Goal: Task Accomplishment & Management: Manage account settings

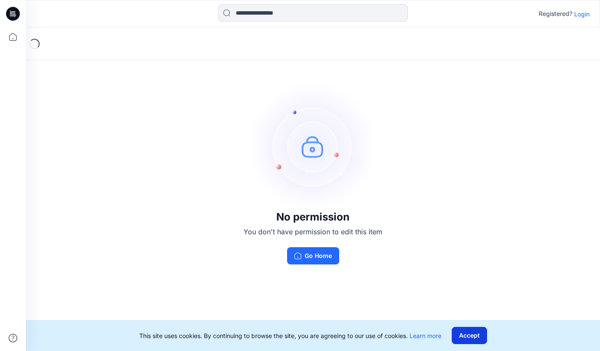
drag, startPoint x: 0, startPoint y: 0, endPoint x: 478, endPoint y: 332, distance: 582.2
click at [478, 332] on button "Accept" at bounding box center [469, 335] width 35 height 17
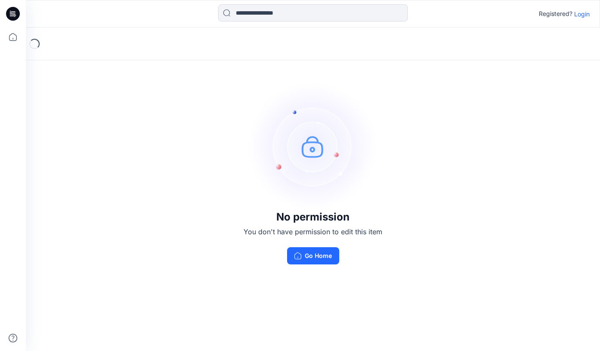
click at [580, 16] on p "Login" at bounding box center [582, 13] width 16 height 9
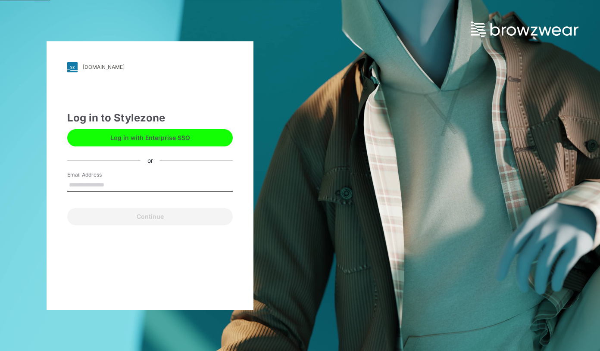
click at [85, 181] on input "Email Address" at bounding box center [149, 185] width 165 height 13
type input "**********"
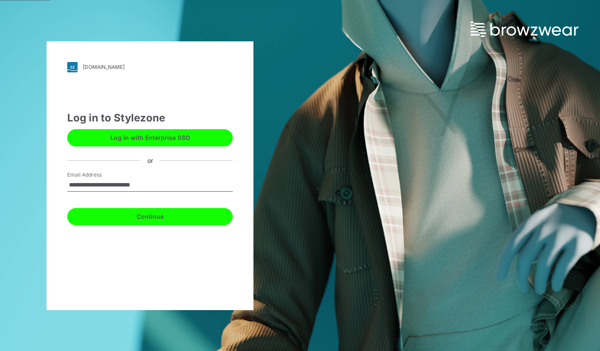
click at [137, 218] on button "Continue" at bounding box center [149, 216] width 165 height 17
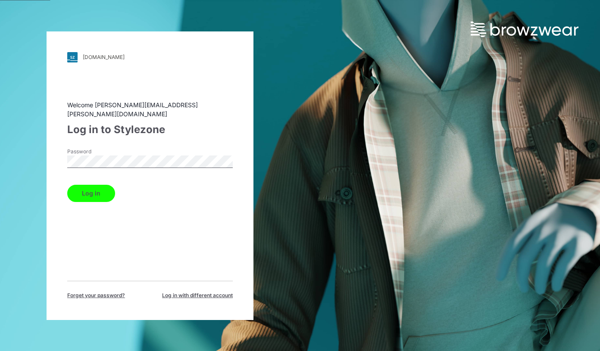
click at [77, 185] on button "Log in" at bounding box center [91, 193] width 48 height 17
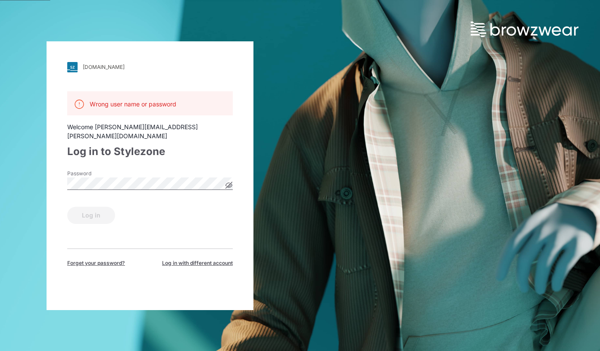
click at [14, 179] on div "[DOMAIN_NAME] Loading... Wrong user name or password Welcome [PERSON_NAME][EMAI…" at bounding box center [150, 175] width 300 height 351
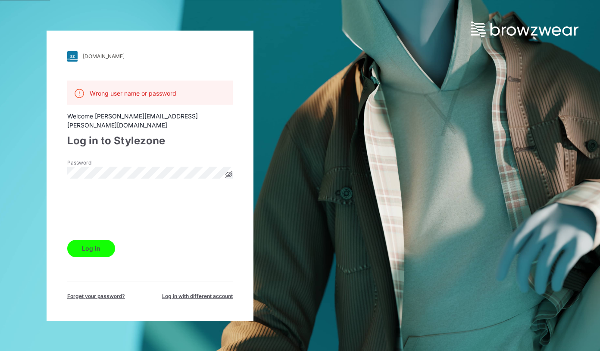
click at [97, 240] on button "Log in" at bounding box center [91, 248] width 48 height 17
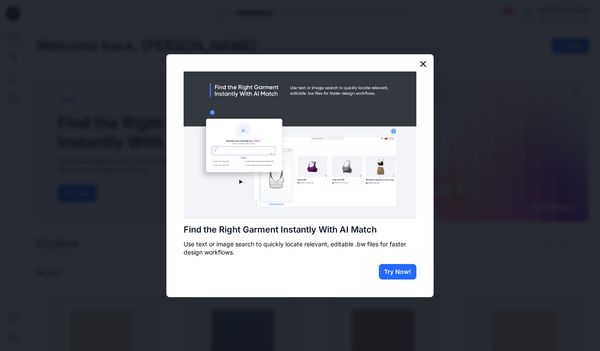
click at [424, 61] on button "×" at bounding box center [423, 64] width 8 height 14
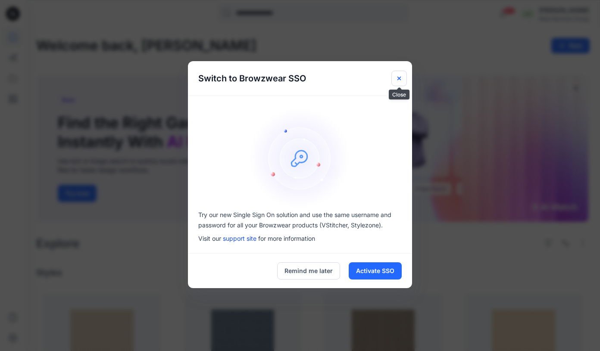
click at [399, 76] on icon "Close" at bounding box center [399, 78] width 7 height 7
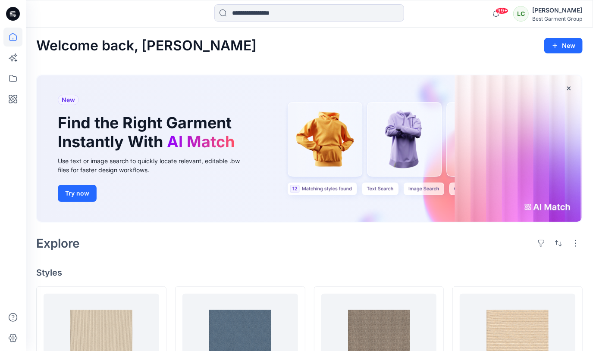
click at [552, 13] on div "[PERSON_NAME]" at bounding box center [557, 10] width 50 height 10
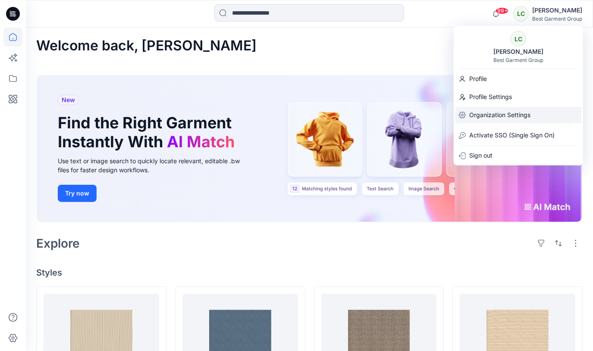
click at [491, 117] on p "Organization Settings" at bounding box center [499, 115] width 61 height 16
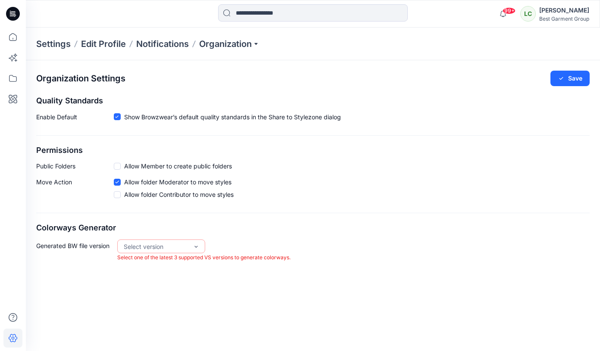
click at [330, 287] on div "Organization Settings Save Quality Standards Enable Default Show Browzwear’s de…" at bounding box center [313, 205] width 574 height 291
click at [180, 263] on div "VS 2025.2" at bounding box center [161, 264] width 84 height 15
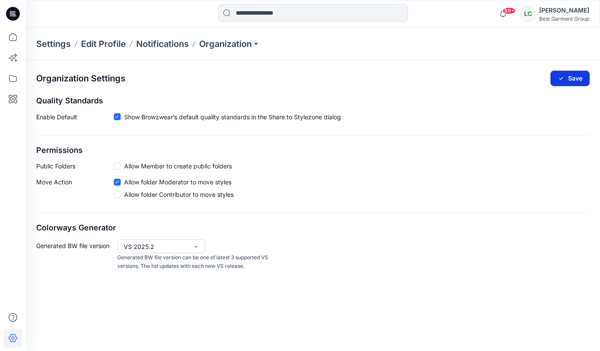
click at [565, 74] on button "Save" at bounding box center [569, 79] width 39 height 16
click at [249, 44] on p "Organization" at bounding box center [229, 44] width 60 height 12
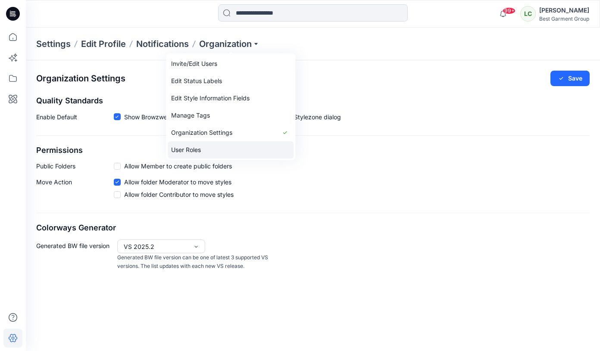
click at [195, 146] on link "User Roles" at bounding box center [231, 149] width 126 height 17
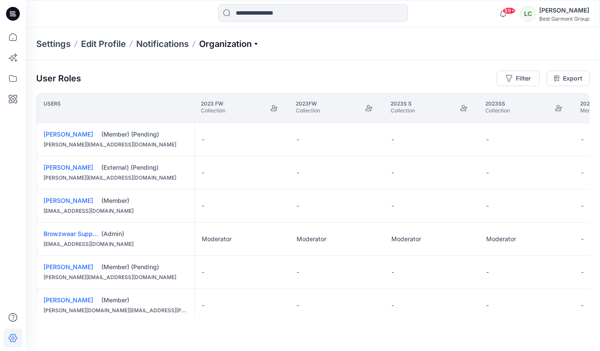
click at [255, 44] on p "Organization" at bounding box center [229, 44] width 60 height 12
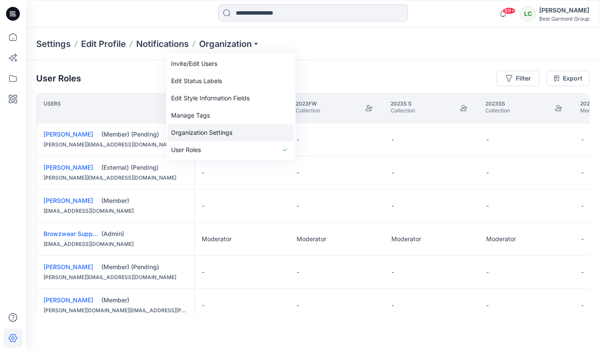
click at [254, 132] on link "Organization Settings" at bounding box center [231, 132] width 126 height 17
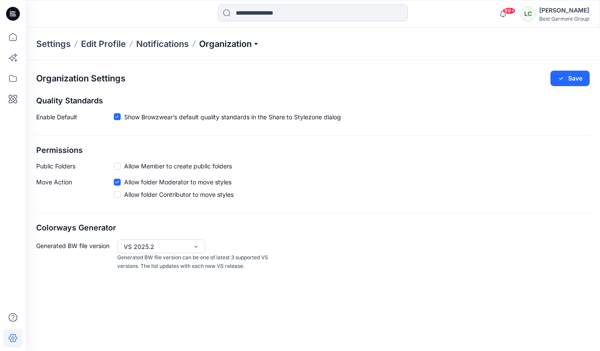
click at [257, 44] on p "Organization" at bounding box center [229, 44] width 60 height 12
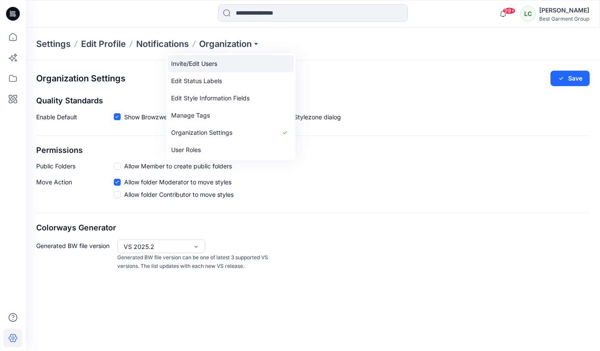
click at [243, 65] on link "Invite/Edit Users" at bounding box center [231, 63] width 126 height 17
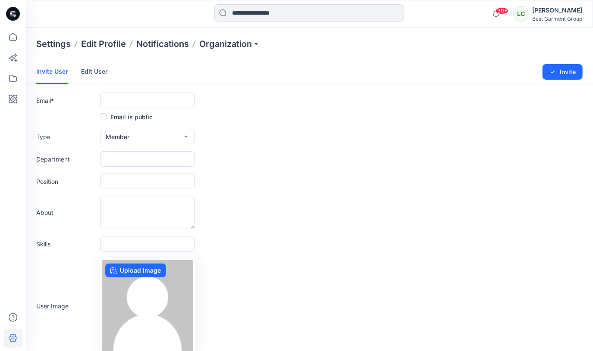
click at [96, 75] on link "Edit User" at bounding box center [94, 71] width 27 height 22
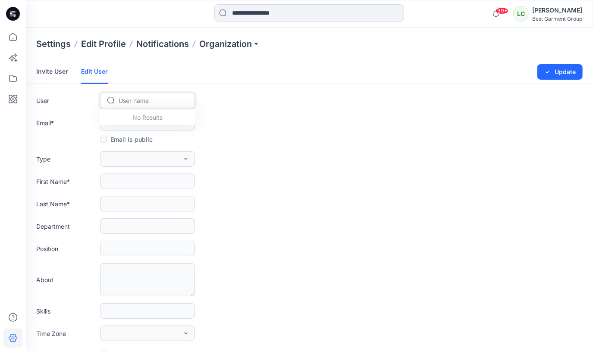
click at [142, 97] on div at bounding box center [153, 100] width 68 height 11
click at [45, 71] on link "Invite User" at bounding box center [52, 71] width 32 height 22
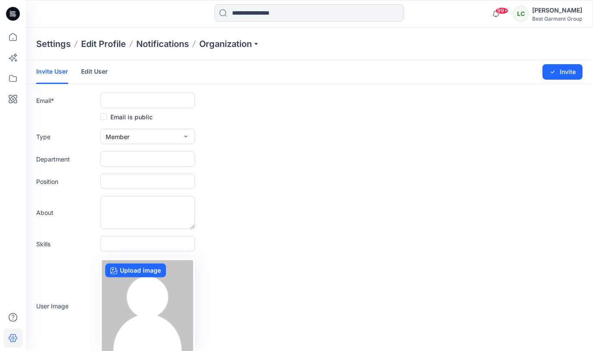
click at [93, 72] on link "Edit User" at bounding box center [94, 71] width 27 height 22
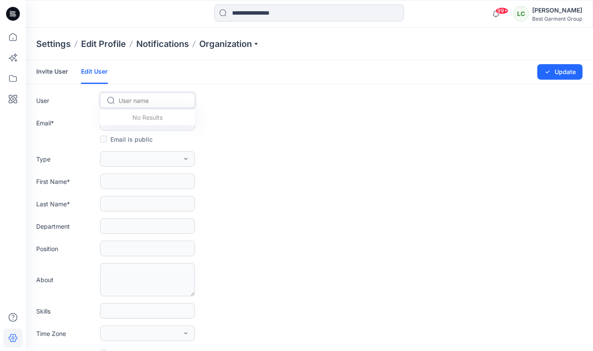
click at [138, 100] on div at bounding box center [153, 100] width 68 height 11
click at [240, 42] on p "Organization" at bounding box center [229, 44] width 60 height 12
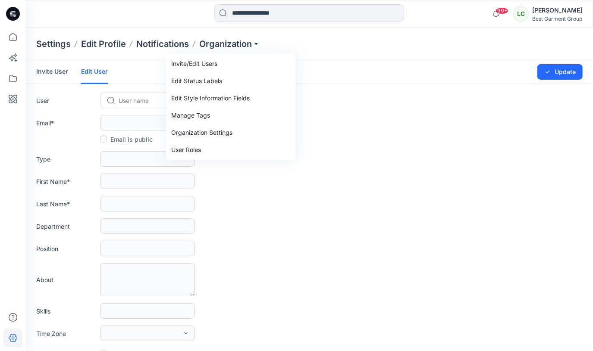
click at [426, 172] on form "Invite User Edit User Changes Saved Update User User name Email * Email is publ…" at bounding box center [309, 222] width 567 height 325
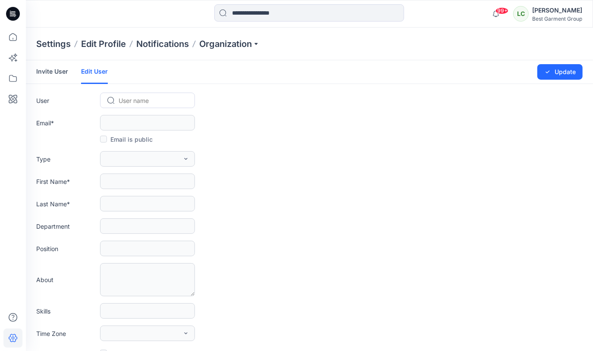
click at [557, 16] on div "Best Garment Group" at bounding box center [557, 19] width 50 height 6
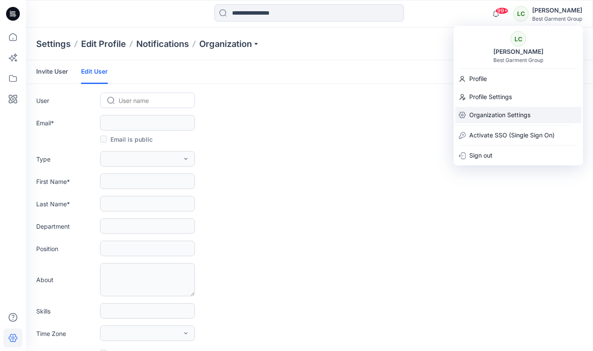
click at [488, 116] on p "Organization Settings" at bounding box center [499, 115] width 61 height 16
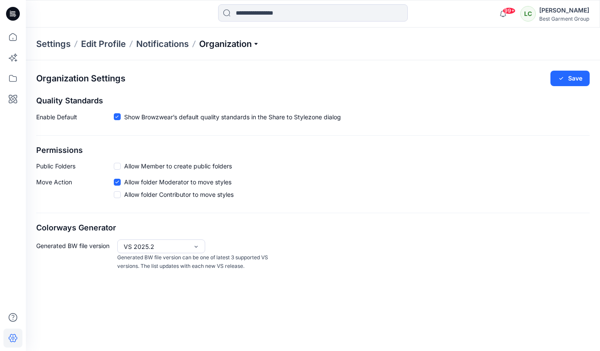
click at [253, 46] on p "Organization" at bounding box center [229, 44] width 60 height 12
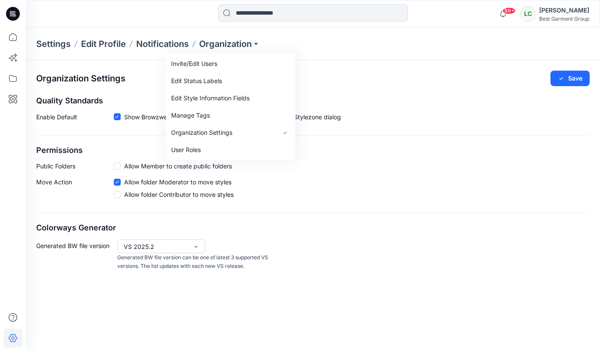
click at [477, 215] on div "Organization Settings Save Quality Standards Enable Default Show Browzwear’s de…" at bounding box center [313, 170] width 574 height 221
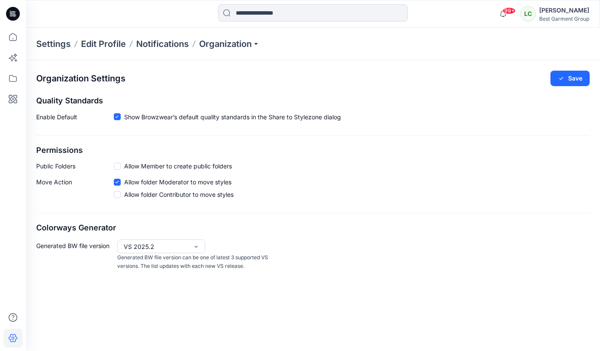
click at [570, 14] on div "[PERSON_NAME]" at bounding box center [564, 10] width 50 height 10
click at [495, 240] on div "Generated BW file version VS 2025.2 Generated BW file version can be one of lat…" at bounding box center [312, 255] width 553 height 31
click at [565, 20] on div "Best Garment Group" at bounding box center [564, 19] width 50 height 6
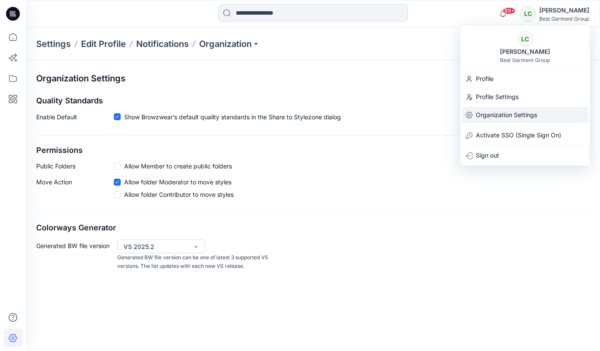
click at [506, 110] on p "Organization Settings" at bounding box center [506, 115] width 61 height 16
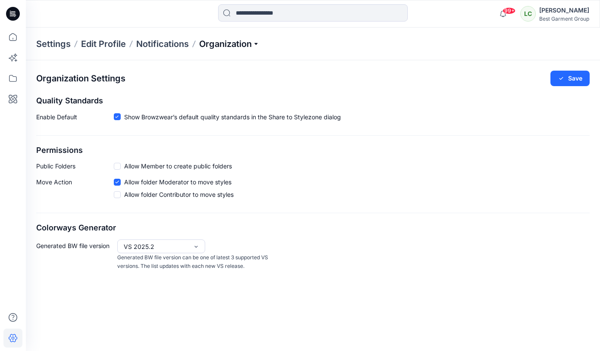
click at [243, 46] on p "Organization" at bounding box center [229, 44] width 60 height 12
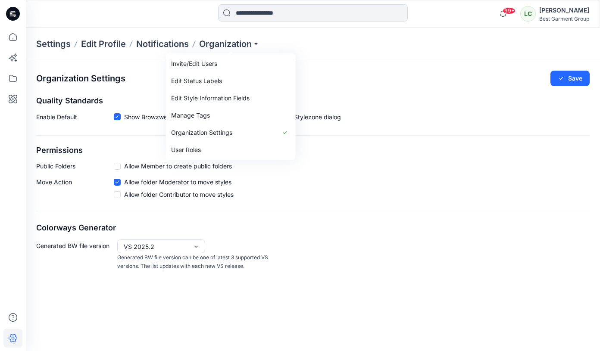
click at [493, 202] on div "Move Action Allow folder Moderator to move styles Allow folder Contributor to m…" at bounding box center [312, 190] width 553 height 25
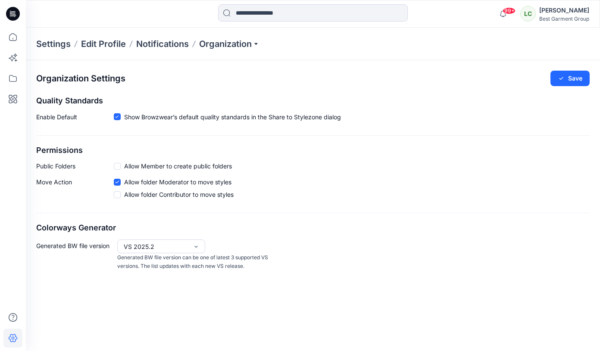
click at [570, 87] on div "Organization Settings Save Quality Standards Enable Default Show Browzwear’s de…" at bounding box center [313, 170] width 574 height 221
click at [577, 78] on button "Save" at bounding box center [569, 79] width 39 height 16
click at [565, 9] on div "[PERSON_NAME]" at bounding box center [564, 10] width 50 height 10
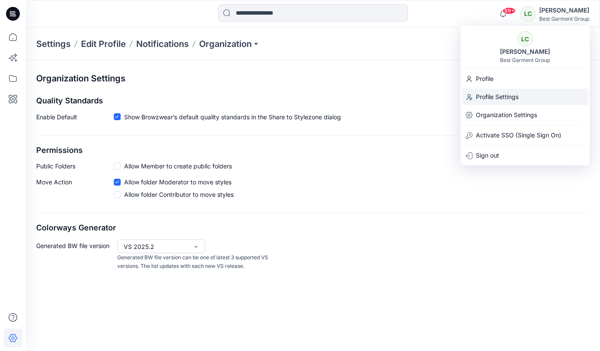
click at [517, 98] on p "Profile Settings" at bounding box center [497, 97] width 43 height 16
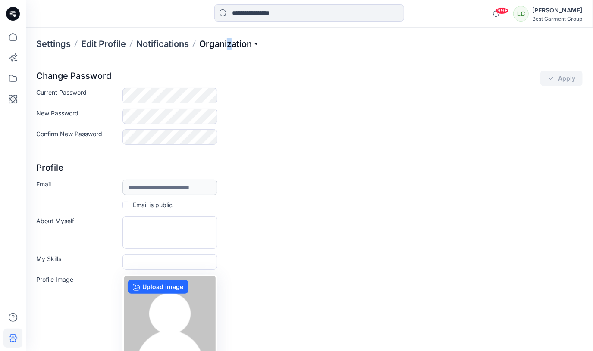
click at [231, 48] on p "Organization" at bounding box center [229, 44] width 60 height 12
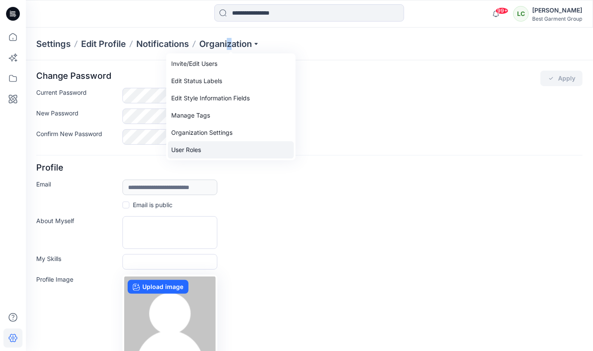
click at [197, 146] on link "User Roles" at bounding box center [231, 149] width 126 height 17
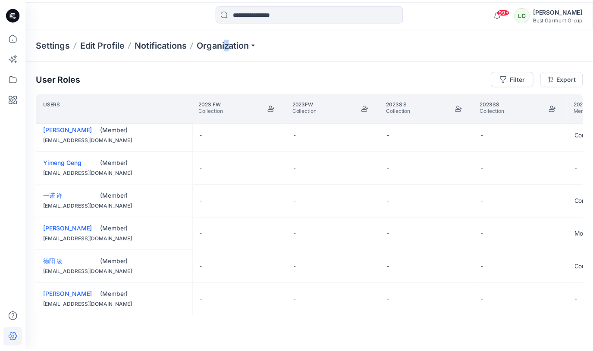
scroll to position [644, 0]
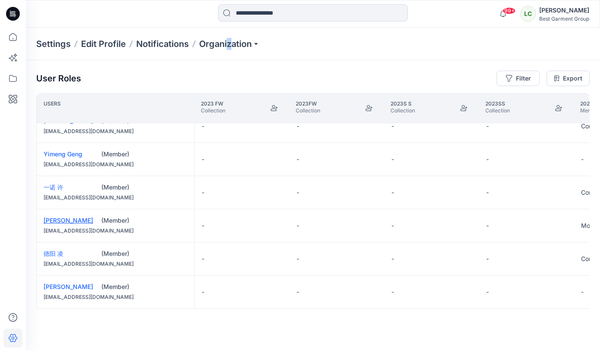
click at [56, 219] on link "[PERSON_NAME]" at bounding box center [69, 220] width 50 height 7
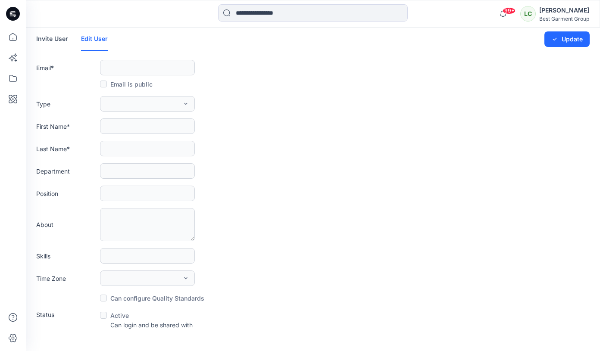
type input "**********"
type input "**"
type input "*"
type textarea "**********"
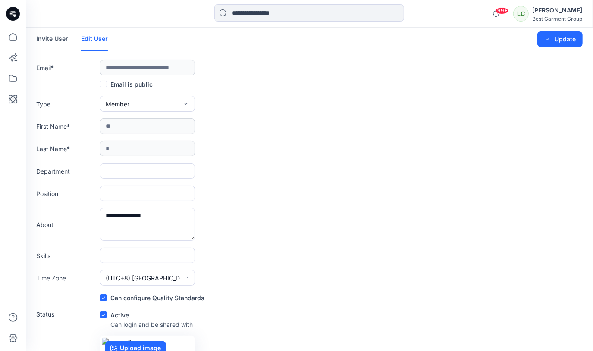
click at [421, 228] on div "**********" at bounding box center [309, 224] width 546 height 33
click at [559, 12] on div "[PERSON_NAME]" at bounding box center [557, 10] width 50 height 10
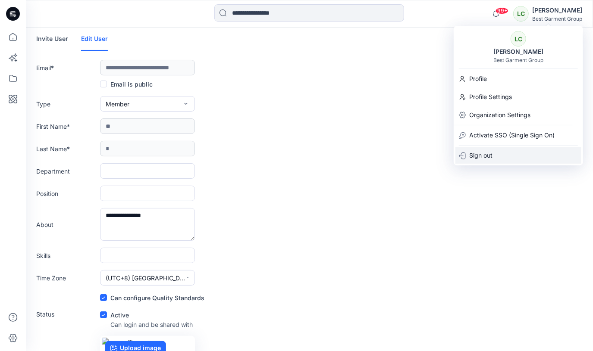
click at [480, 159] on p "Sign out" at bounding box center [480, 155] width 23 height 16
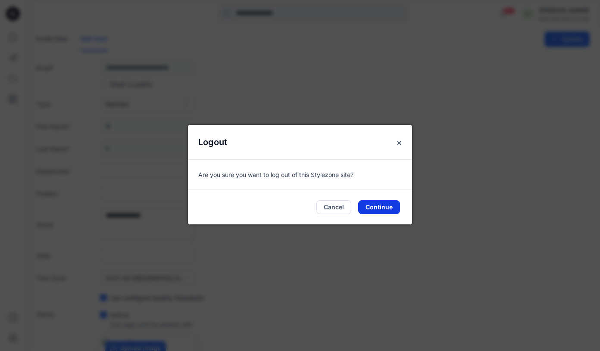
click at [386, 207] on button "Continue" at bounding box center [379, 207] width 42 height 14
